Goal: Find specific page/section: Find specific page/section

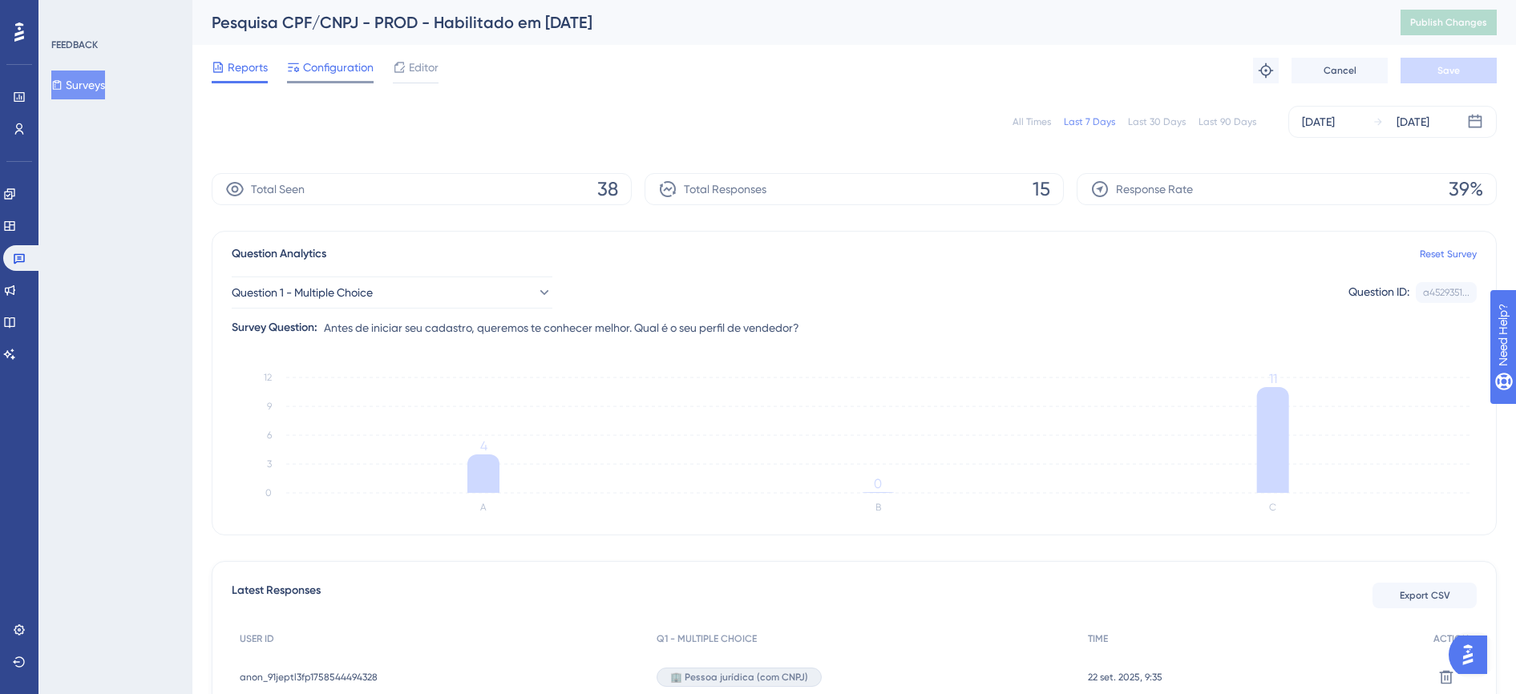
click at [337, 64] on span "Configuration" at bounding box center [338, 67] width 71 height 19
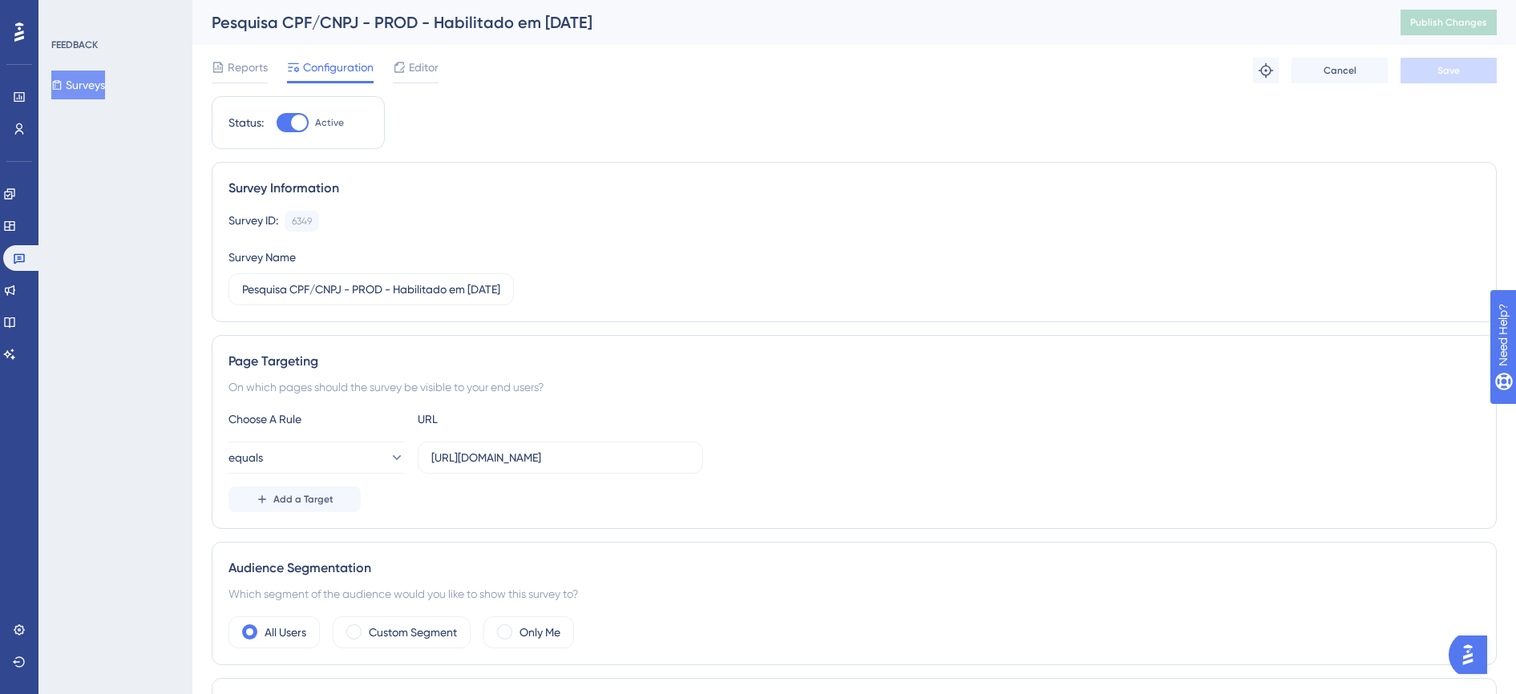
click at [23, 24] on icon at bounding box center [19, 31] width 10 height 19
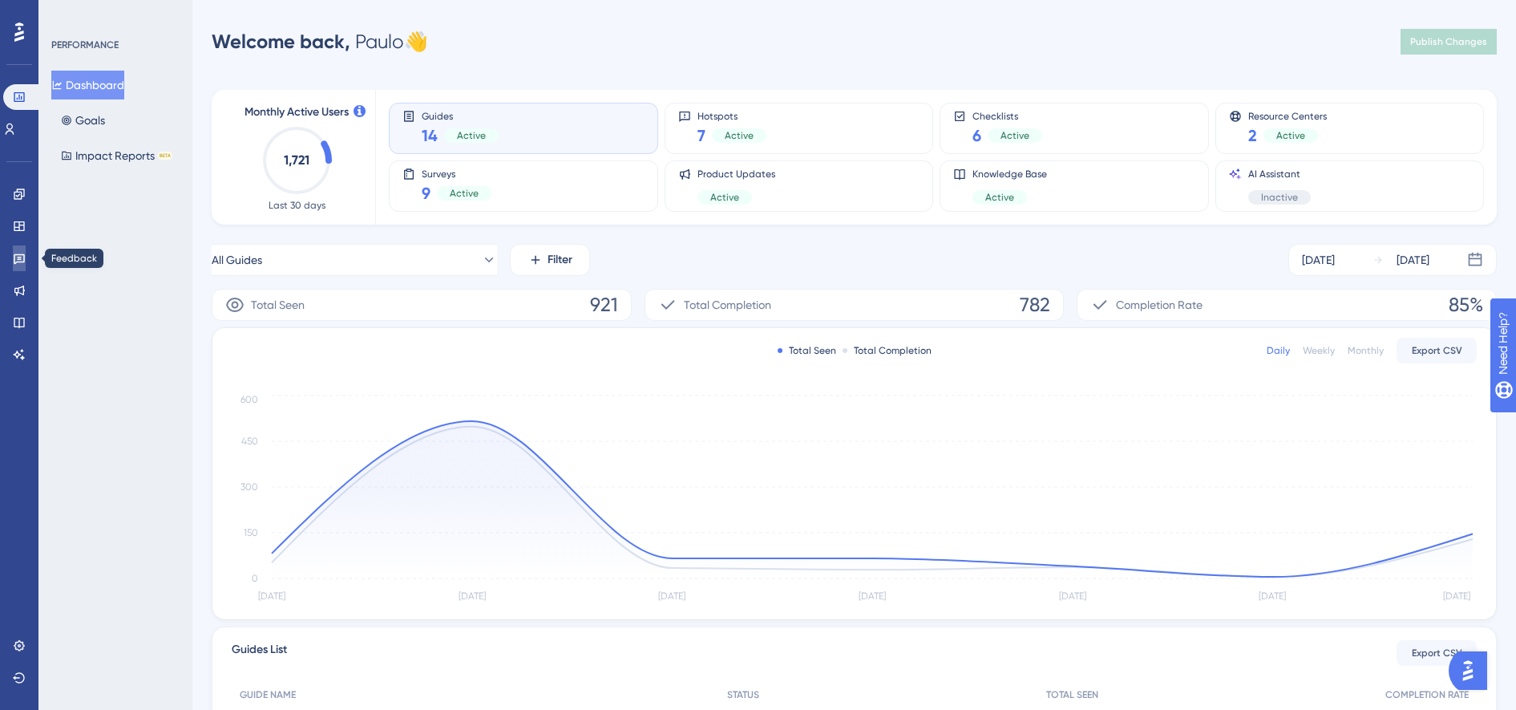
click at [20, 261] on icon at bounding box center [19, 258] width 13 height 13
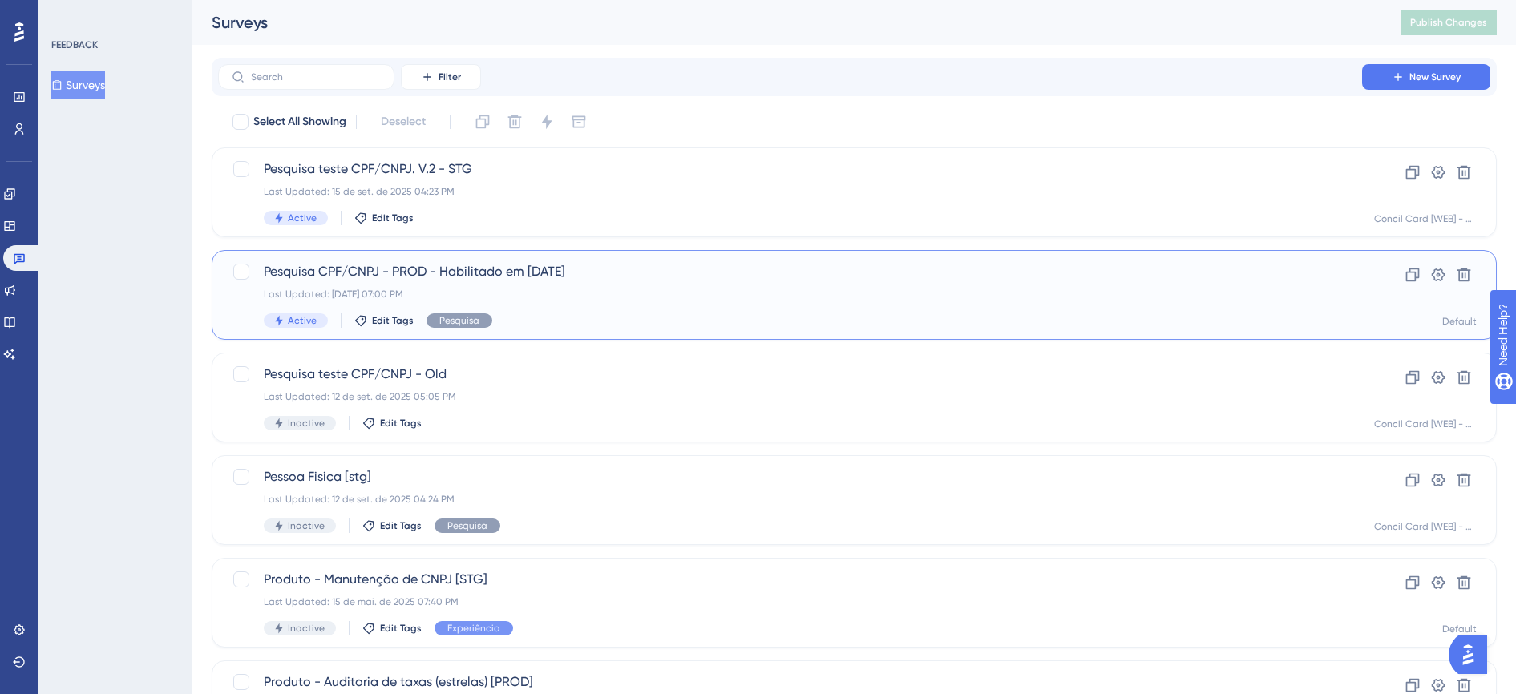
click at [592, 306] on div "Pesquisa CPF/CNPJ - PROD - Habilitado em [DATE] Last Updated: [DATE] 07:00 PM A…" at bounding box center [790, 295] width 1053 height 66
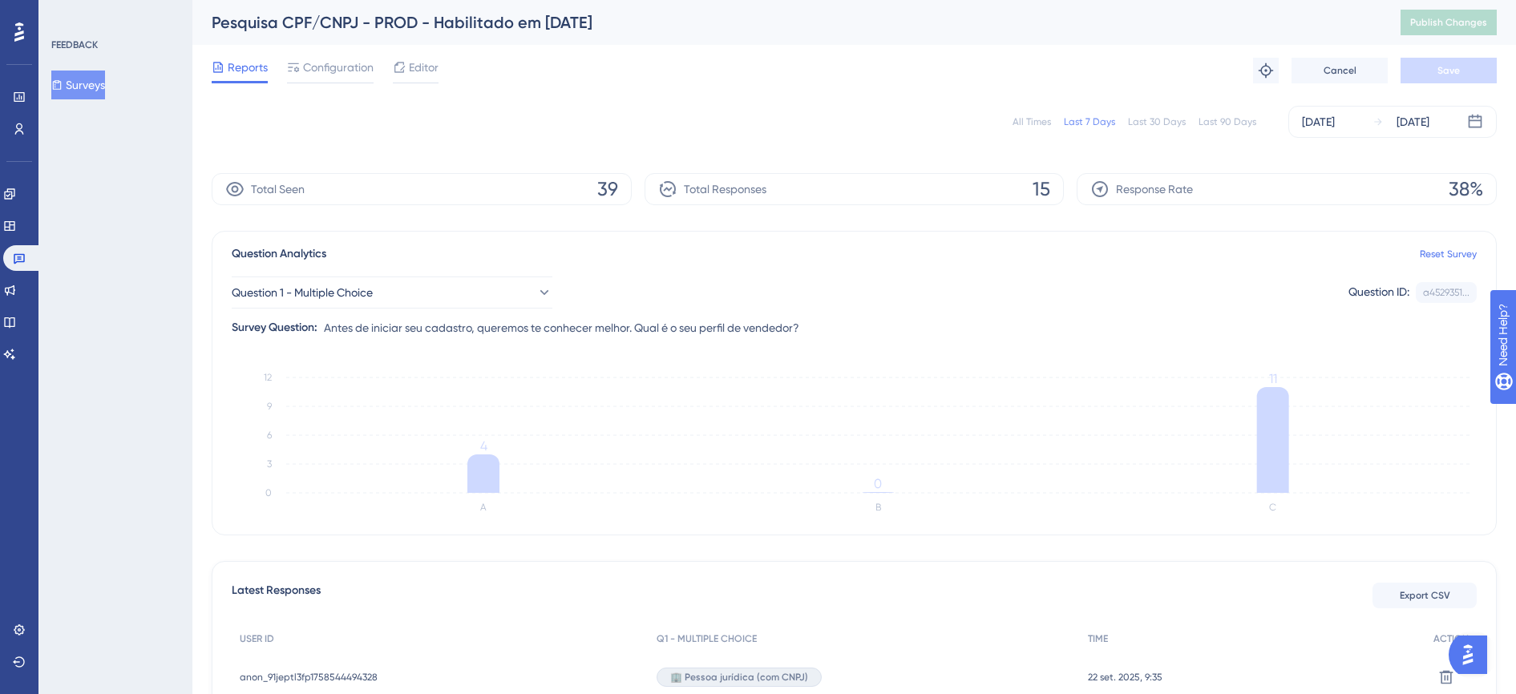
click at [98, 79] on button "Surveys" at bounding box center [78, 85] width 54 height 29
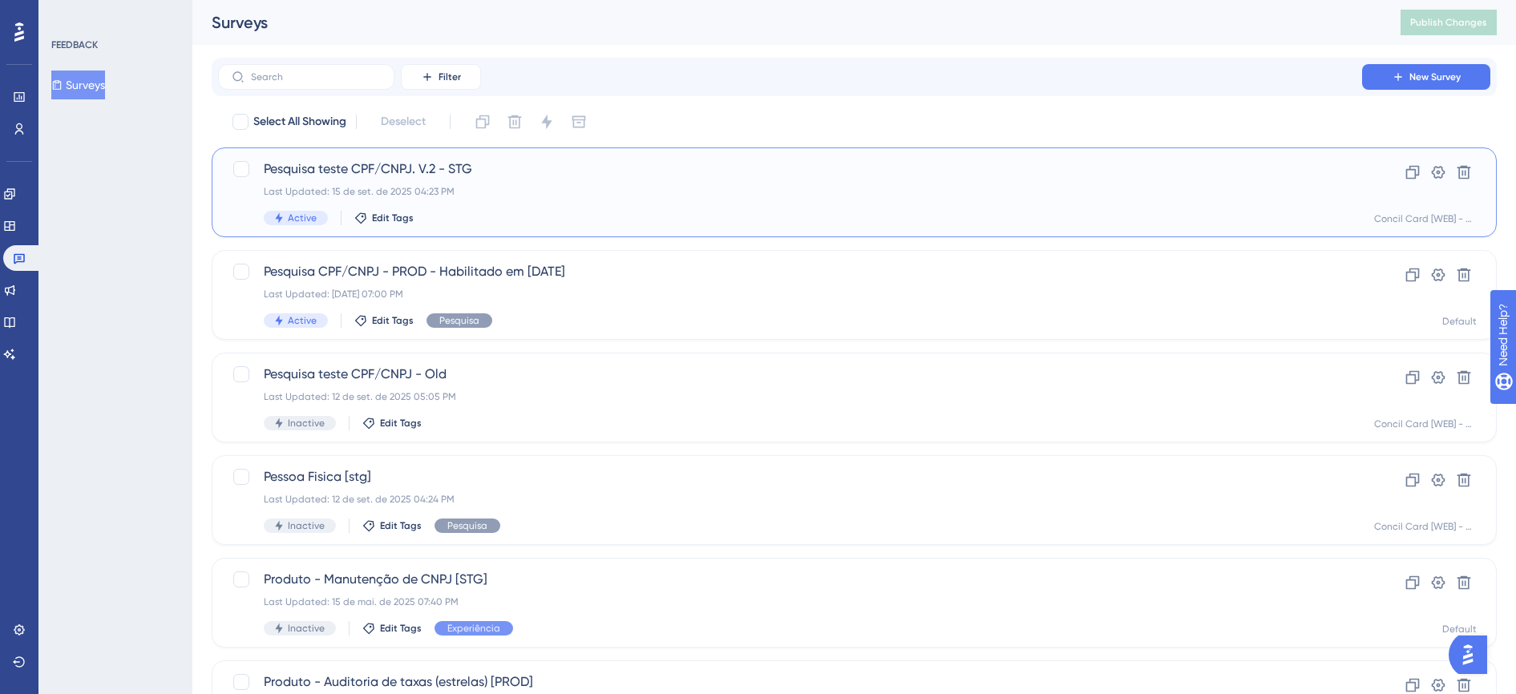
click at [526, 189] on div "Last Updated: 15 de set. de 2025 04:23 PM" at bounding box center [790, 191] width 1053 height 13
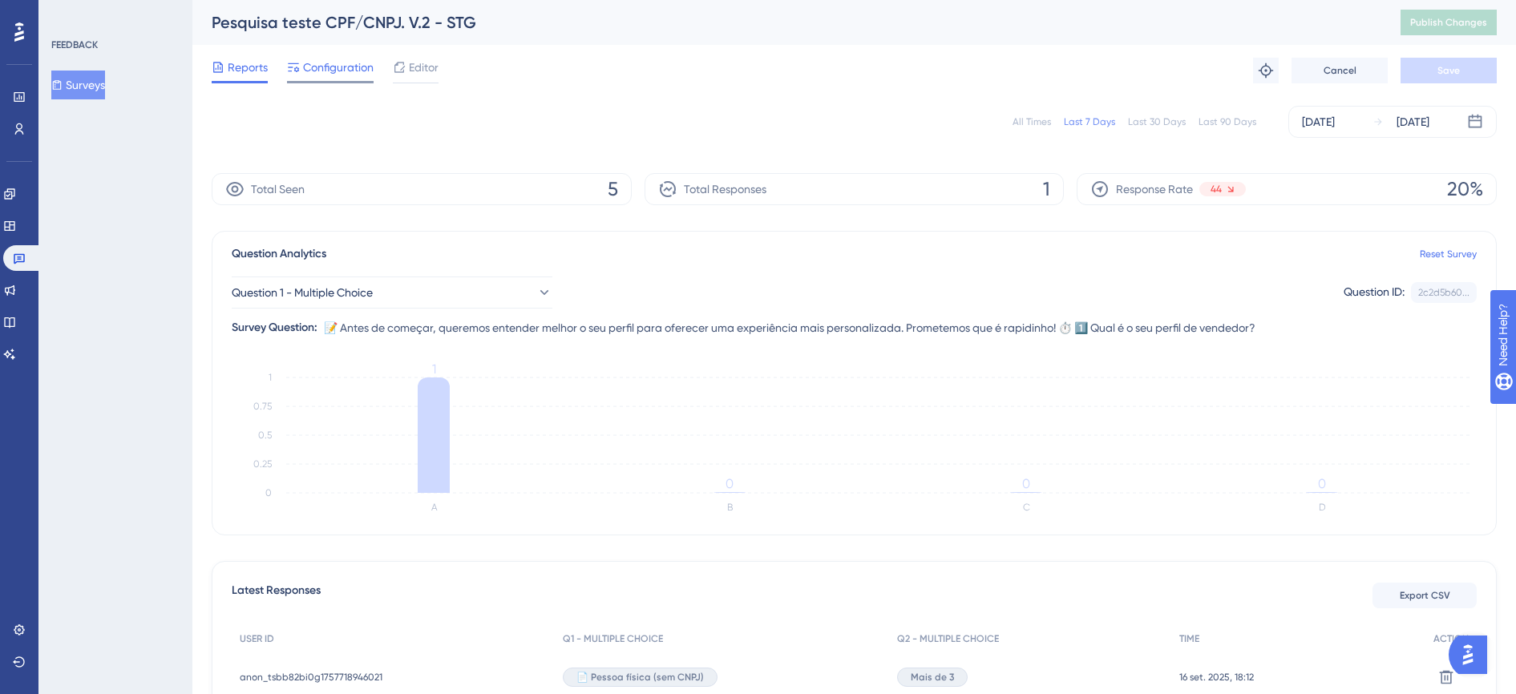
click at [351, 68] on span "Configuration" at bounding box center [338, 67] width 71 height 19
